Goal: Navigation & Orientation: Find specific page/section

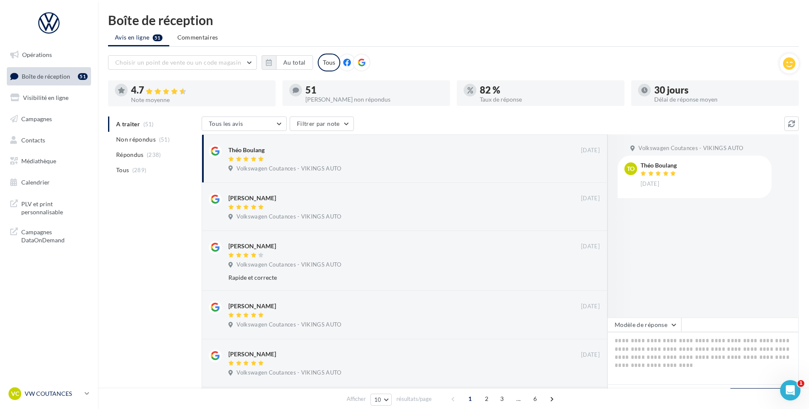
drag, startPoint x: 37, startPoint y: 401, endPoint x: 40, endPoint y: 390, distance: 10.9
click at [37, 401] on link "VC VW COUTANCES vw-cou-vau" at bounding box center [49, 394] width 84 height 16
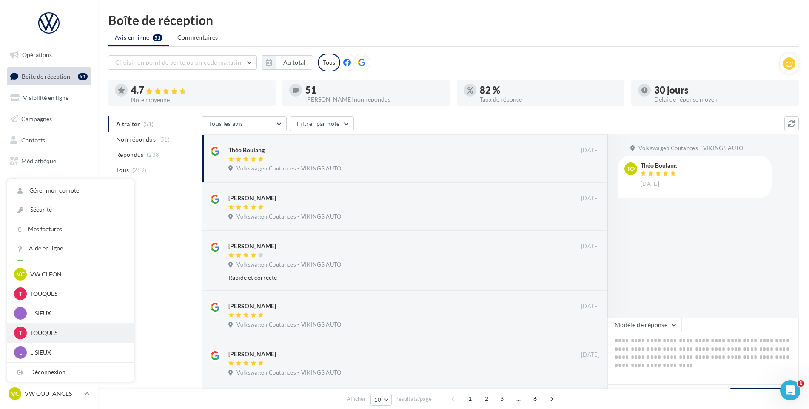
scroll to position [231, 0]
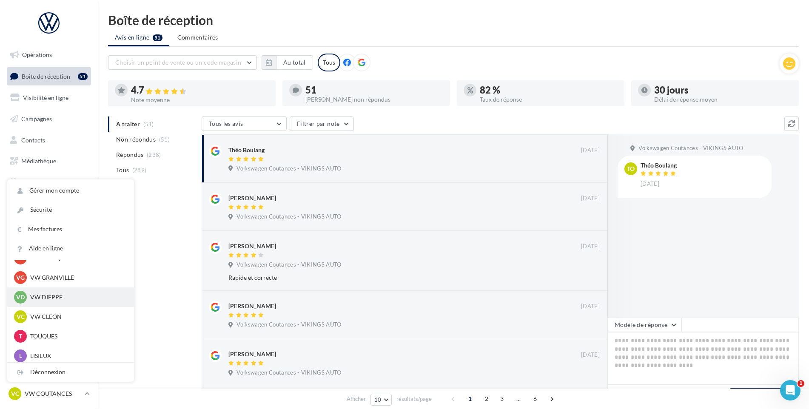
click at [51, 298] on p "VW DIEPPE" at bounding box center [77, 297] width 94 height 9
